Goal: Task Accomplishment & Management: Use online tool/utility

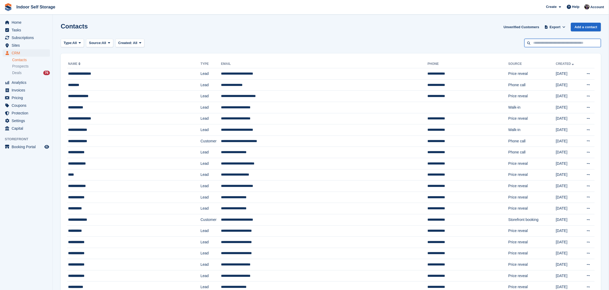
click at [553, 42] on input "text" at bounding box center [562, 43] width 77 height 9
type input "******"
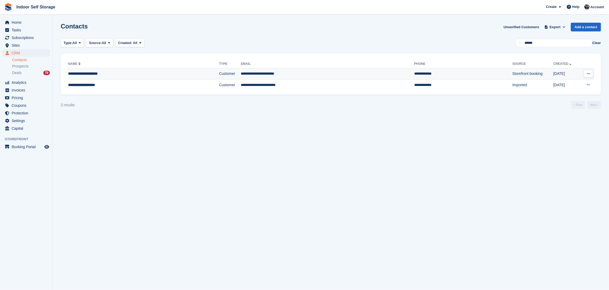
click at [421, 75] on td "**********" at bounding box center [463, 73] width 98 height 11
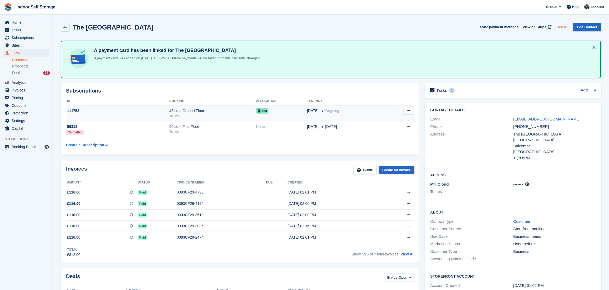
click at [295, 113] on td "523" at bounding box center [281, 113] width 51 height 16
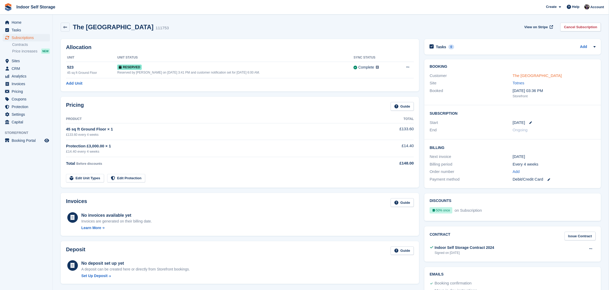
click at [544, 76] on link "The [GEOGRAPHIC_DATA]" at bounding box center [537, 75] width 49 height 4
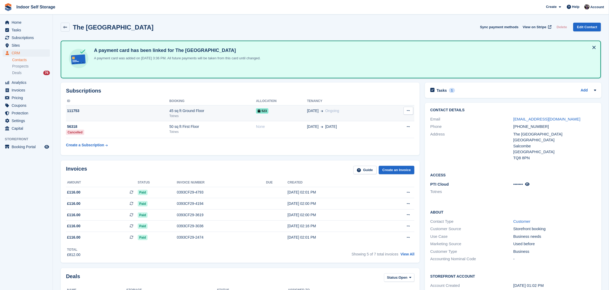
click at [345, 114] on td "15 Oct Ongoing" at bounding box center [347, 113] width 80 height 16
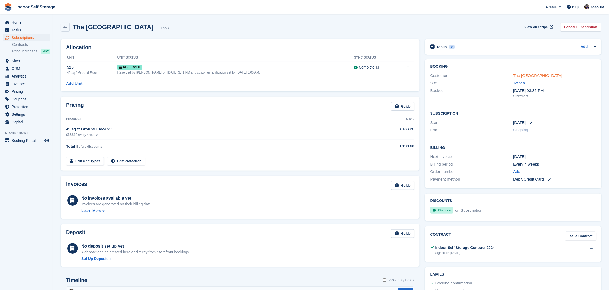
click at [522, 75] on link "The [GEOGRAPHIC_DATA]" at bounding box center [537, 75] width 49 height 4
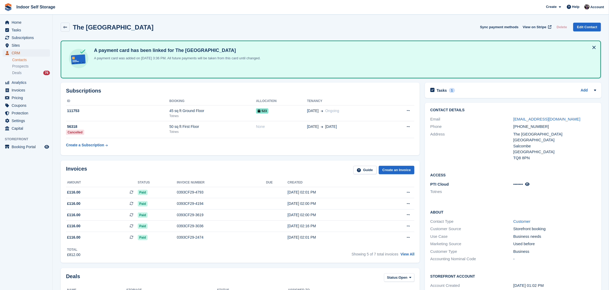
click at [17, 49] on span "CRM" at bounding box center [28, 52] width 32 height 7
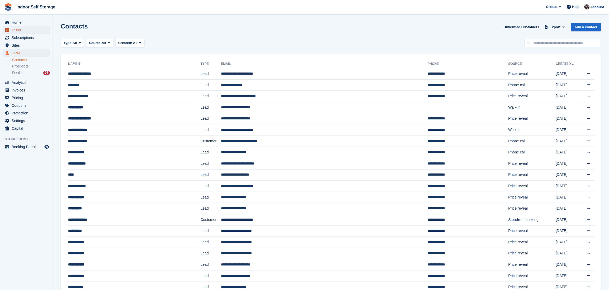
click at [15, 29] on span "Tasks" at bounding box center [28, 29] width 32 height 7
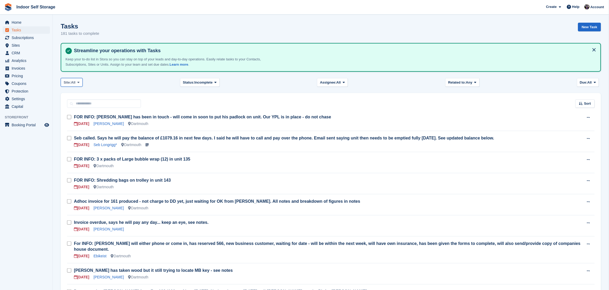
click at [79, 81] on icon at bounding box center [78, 82] width 2 height 3
click at [69, 104] on link "Totnes" at bounding box center [86, 104] width 46 height 9
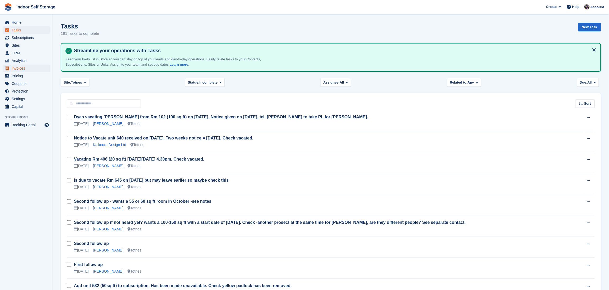
click at [18, 69] on span "Invoices" at bounding box center [28, 68] width 32 height 7
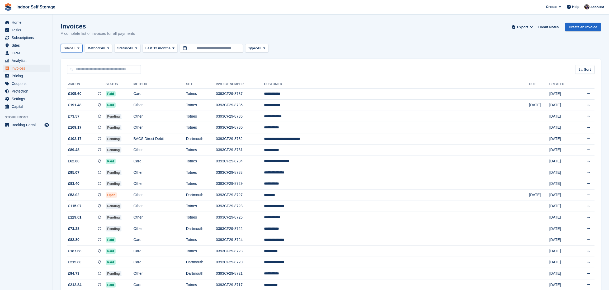
click at [79, 47] on icon at bounding box center [78, 47] width 2 height 3
click at [73, 69] on link "Totnes" at bounding box center [86, 69] width 46 height 9
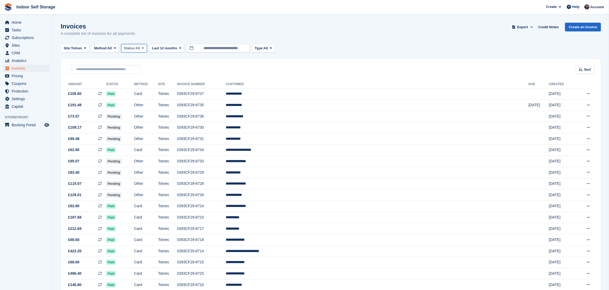
click at [144, 46] on span at bounding box center [143, 48] width 4 height 4
click at [135, 90] on link "Open" at bounding box center [146, 88] width 46 height 9
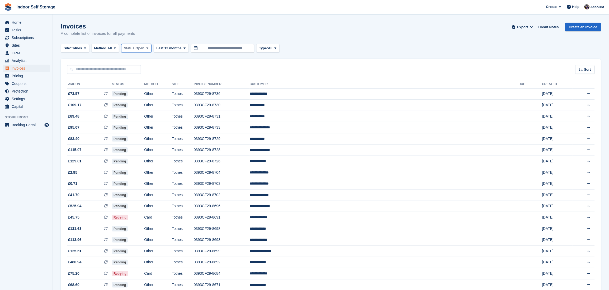
click at [148, 47] on icon at bounding box center [147, 47] width 2 height 3
click at [139, 89] on link "Open" at bounding box center [146, 88] width 46 height 9
click at [14, 53] on span "CRM" at bounding box center [28, 52] width 32 height 7
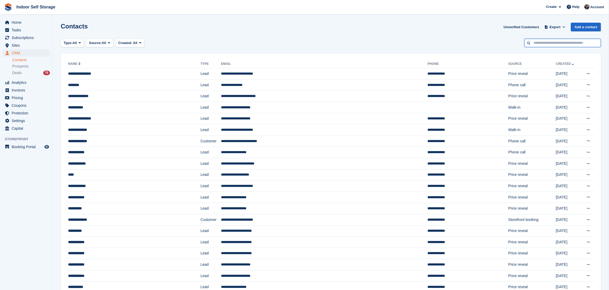
click at [544, 41] on input "text" at bounding box center [562, 43] width 77 height 9
type input "******"
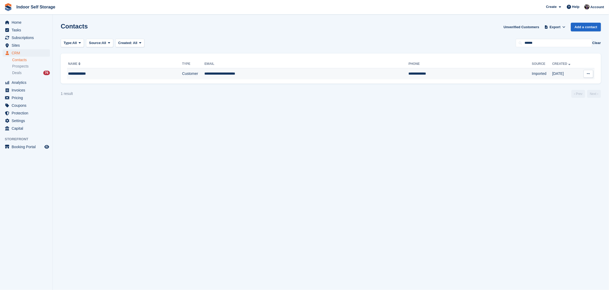
click at [408, 72] on td "**********" at bounding box center [469, 73] width 123 height 11
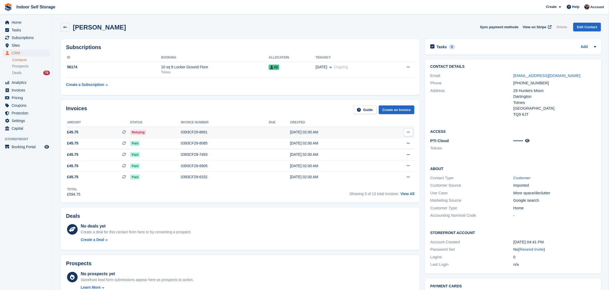
click at [346, 132] on div "30 Sep, 02:00 AM" at bounding box center [334, 133] width 89 height 6
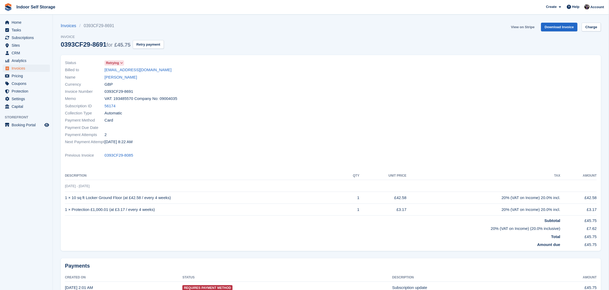
click at [517, 26] on link "View on Stripe" at bounding box center [523, 27] width 28 height 9
click at [120, 77] on link "Rachel Caruso" at bounding box center [120, 77] width 32 height 6
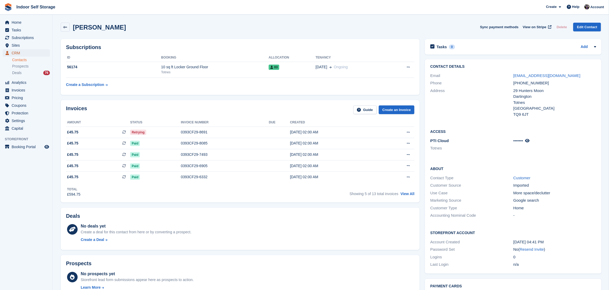
click at [19, 54] on span "CRM" at bounding box center [28, 52] width 32 height 7
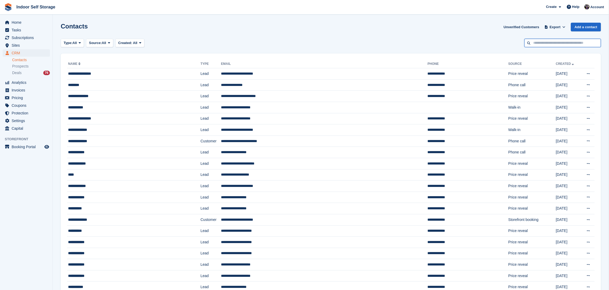
click at [548, 44] on input "text" at bounding box center [562, 43] width 77 height 9
type input "****"
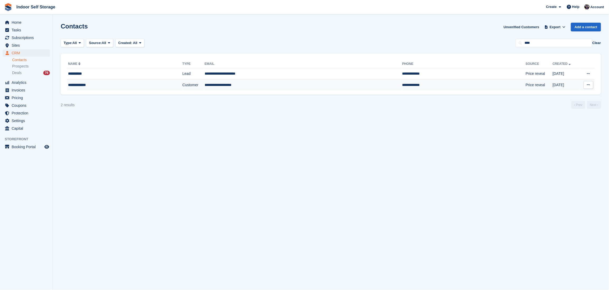
click at [225, 86] on td "**********" at bounding box center [304, 84] width 198 height 11
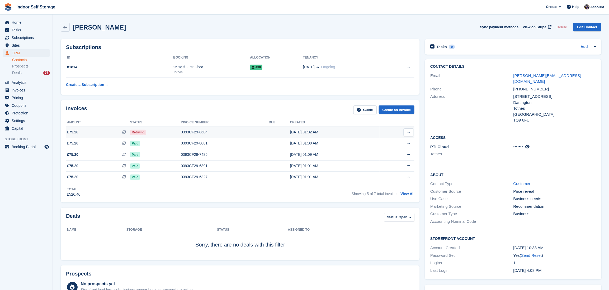
click at [346, 135] on td "[DATE] 01:02 AM" at bounding box center [334, 132] width 89 height 11
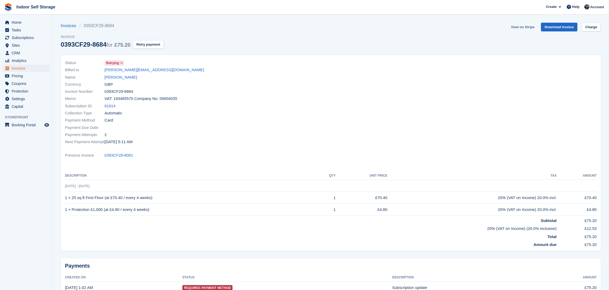
click at [517, 28] on link "View on Stripe" at bounding box center [523, 27] width 28 height 9
click at [110, 76] on link "[PERSON_NAME]" at bounding box center [120, 77] width 32 height 6
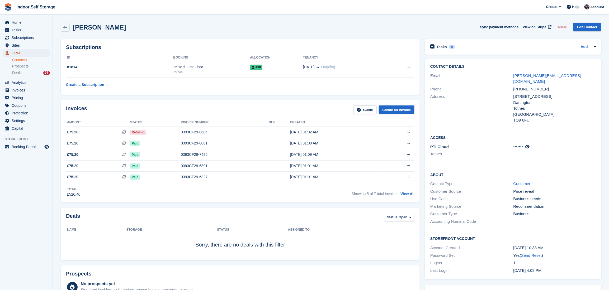
click at [15, 54] on span "CRM" at bounding box center [28, 52] width 32 height 7
